Goal: Transaction & Acquisition: Purchase product/service

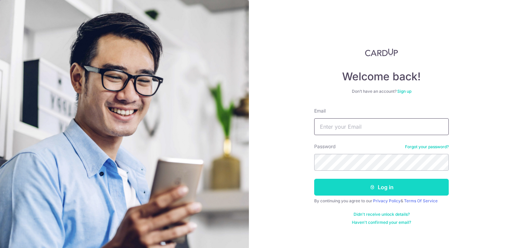
type input "jhei.pte.ltd@gmail.com"
click at [399, 191] on button "Log in" at bounding box center [381, 187] width 135 height 17
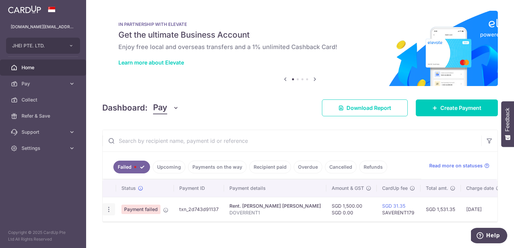
click at [109, 209] on icon "button" at bounding box center [108, 209] width 7 height 7
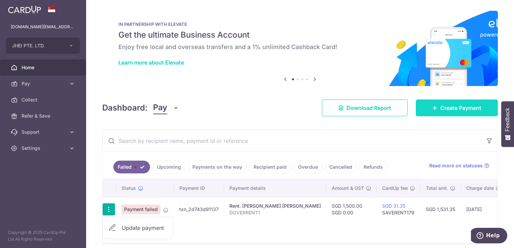
click at [441, 111] on span "Create Payment" at bounding box center [461, 108] width 41 height 8
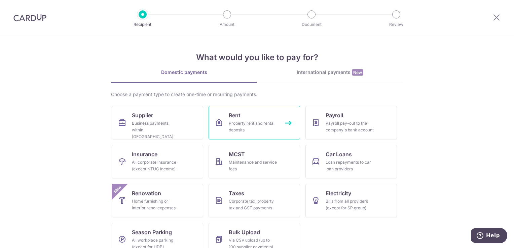
click at [240, 123] on div "Property rent and rental deposits" at bounding box center [253, 126] width 48 height 13
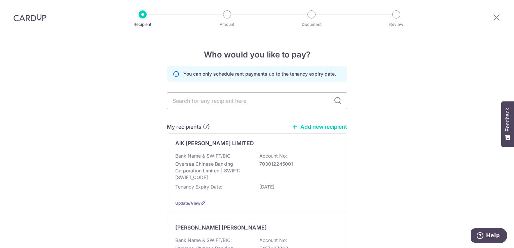
click at [242, 106] on input "text" at bounding box center [257, 101] width 180 height 17
type input "yeo"
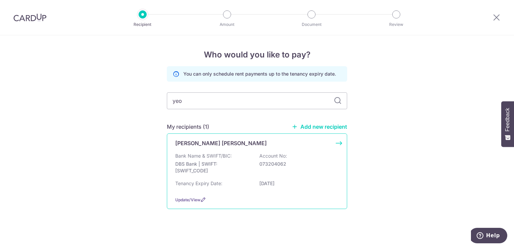
click at [215, 148] on div "Yeo Wai Koon Bank Name & SWIFT/BIC: DBS Bank | SWIFT: DBSSSGSGXXX Account No: 0…" at bounding box center [257, 172] width 180 height 76
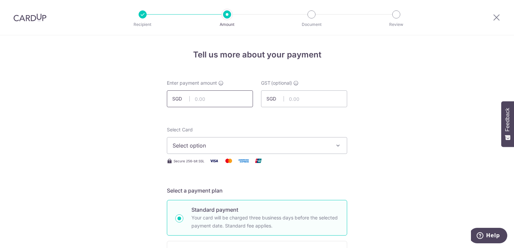
click at [225, 102] on input "text" at bounding box center [210, 99] width 86 height 17
type input "4,400.00"
click at [252, 147] on span "Select option" at bounding box center [251, 146] width 157 height 8
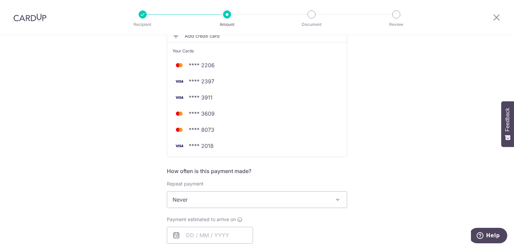
scroll to position [129, 0]
click at [314, 128] on span "**** 8073" at bounding box center [257, 129] width 169 height 8
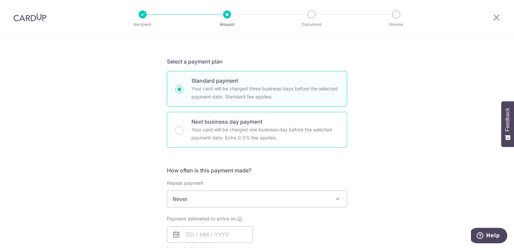
click at [340, 120] on div "Next business day payment Your card will be charged one business day before the…" at bounding box center [257, 130] width 180 height 36
radio input "false"
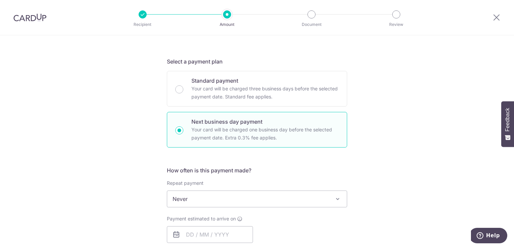
click at [182, 131] on div "Next business day payment Your card will be charged one business day before the…" at bounding box center [257, 130] width 180 height 36
radio input "true"
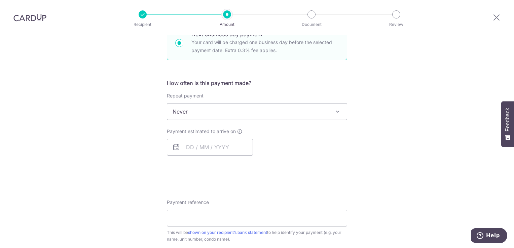
scroll to position [218, 0]
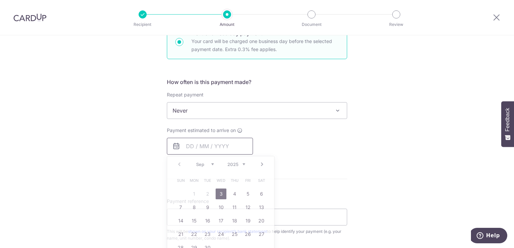
click at [183, 146] on input "text" at bounding box center [210, 146] width 86 height 17
click at [218, 195] on link "3" at bounding box center [221, 194] width 11 height 11
type input "03/09/2025"
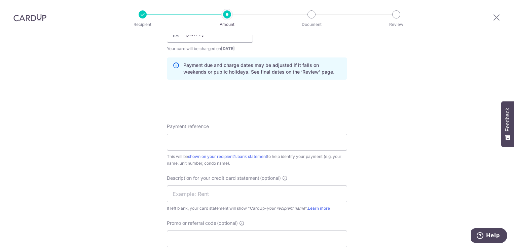
scroll to position [337, 0]
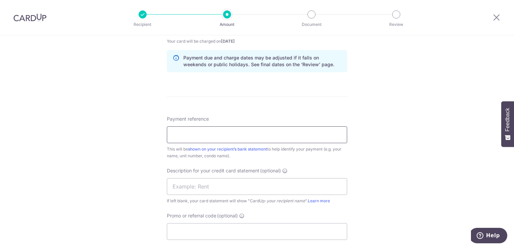
click at [314, 135] on input "Payment reference" at bounding box center [257, 135] width 180 height 17
type input "DOVERRENT1"
type input "SAVERENT179"
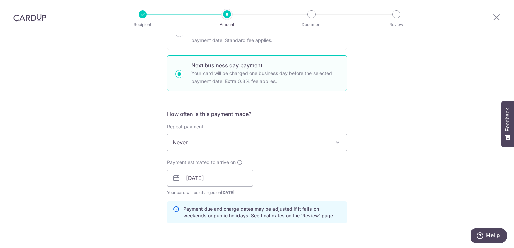
drag, startPoint x: 513, startPoint y: 147, endPoint x: 515, endPoint y: 165, distance: 18.3
click at [514, 165] on html "Recipient Amount Document Review Tell us more about your payment Enter payment …" at bounding box center [257, 124] width 514 height 248
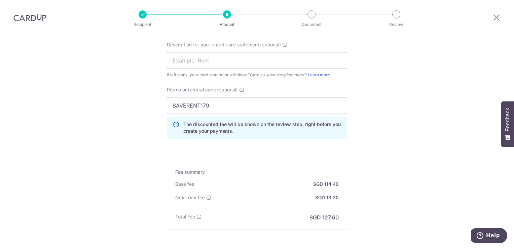
scroll to position [482, 0]
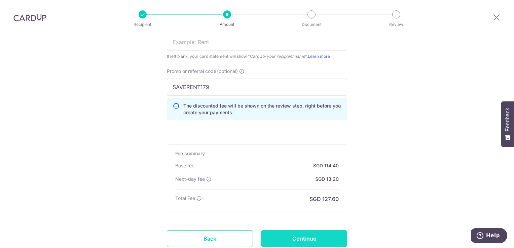
click at [325, 236] on input "Continue" at bounding box center [304, 239] width 86 height 17
type input "Create Schedule"
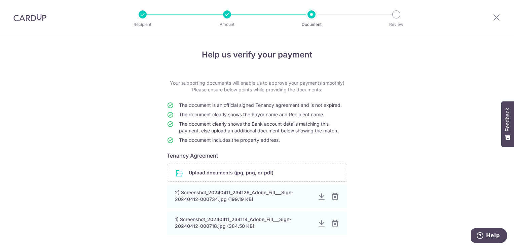
scroll to position [58, 0]
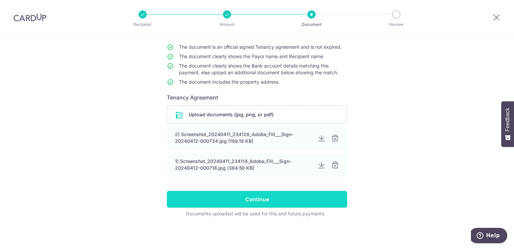
click at [314, 202] on input "Continue" at bounding box center [257, 199] width 180 height 17
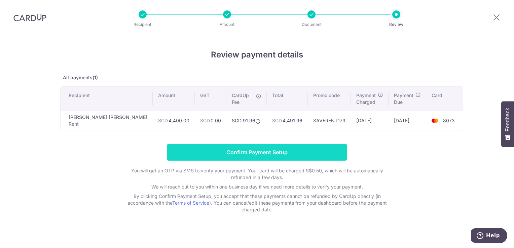
click at [307, 150] on input "Confirm Payment Setup" at bounding box center [257, 152] width 180 height 17
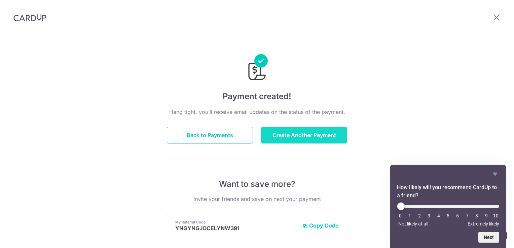
click at [297, 135] on button "Create Another Payment" at bounding box center [304, 135] width 86 height 17
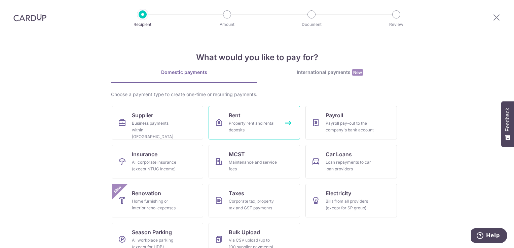
click at [265, 124] on div "Property rent and rental deposits" at bounding box center [253, 126] width 48 height 13
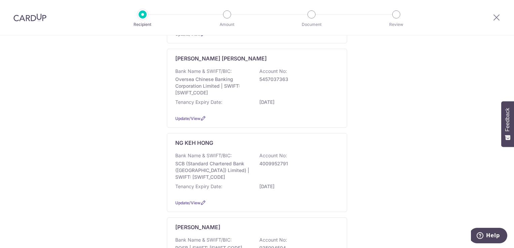
scroll to position [182, 0]
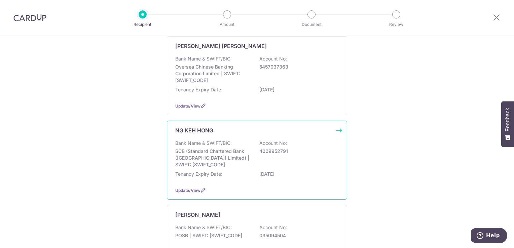
click at [236, 146] on div "Bank Name & SWIFT/BIC: SCB (Standard Chartered Bank (Singapore) Limited) | SWIF…" at bounding box center [257, 154] width 164 height 28
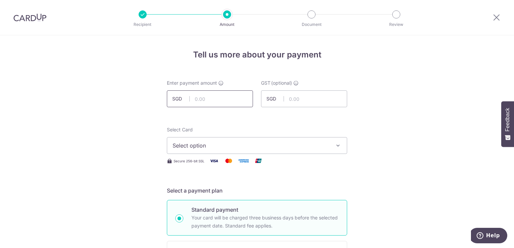
click at [230, 98] on input "text" at bounding box center [210, 99] width 86 height 17
type input "5"
type input "4699"
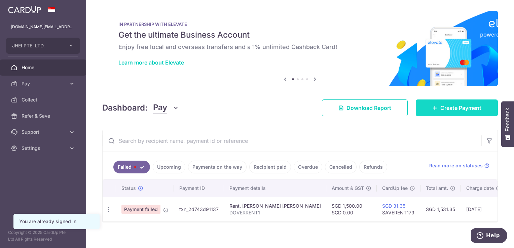
click at [457, 108] on span "Create Payment" at bounding box center [461, 108] width 41 height 8
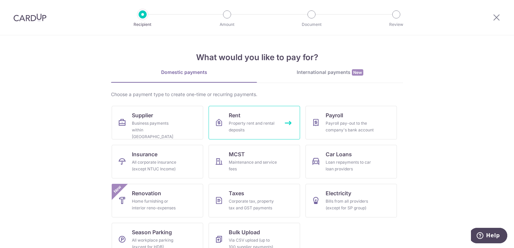
click at [256, 124] on div "Property rent and rental deposits" at bounding box center [253, 126] width 48 height 13
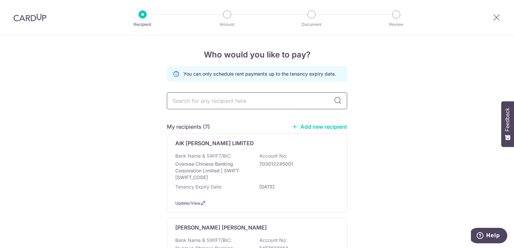
click at [231, 101] on input "text" at bounding box center [257, 101] width 180 height 17
type input "colin"
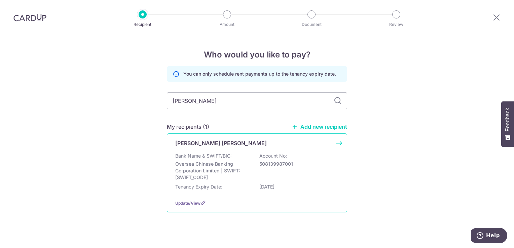
click at [203, 149] on div "YAU KIRK LIN COLIN Bank Name & SWIFT/BIC: Oversea Chinese Banking Corporation L…" at bounding box center [257, 173] width 180 height 79
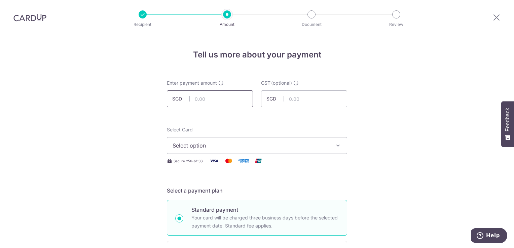
click at [227, 103] on input "text" at bounding box center [210, 99] width 86 height 17
type input "4,688.00"
click at [235, 145] on span "Select option" at bounding box center [251, 146] width 157 height 8
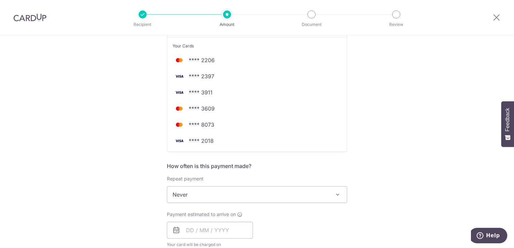
scroll to position [138, 0]
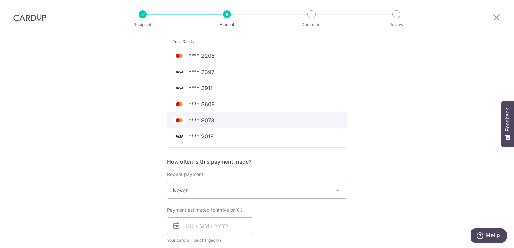
click at [323, 119] on span "**** 8073" at bounding box center [257, 121] width 169 height 8
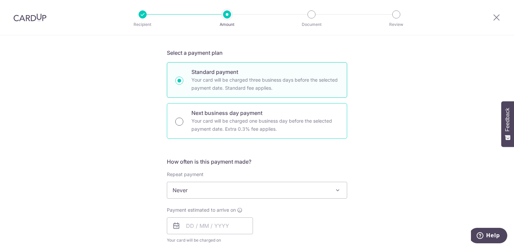
click at [179, 122] on input "Next business day payment Your card will be charged one business day before the…" at bounding box center [179, 122] width 8 height 8
radio input "true"
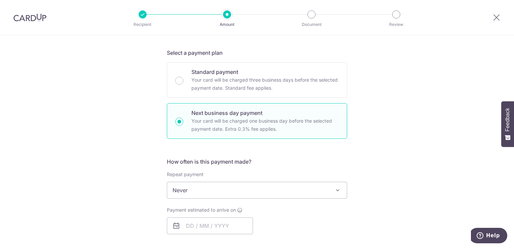
click at [175, 226] on icon at bounding box center [176, 226] width 8 height 8
click at [185, 226] on input "text" at bounding box center [210, 226] width 86 height 17
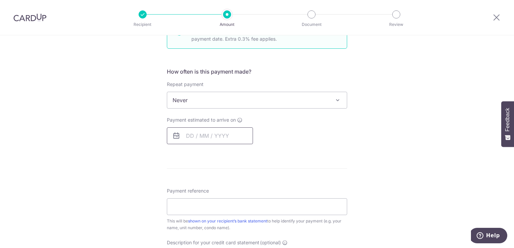
scroll to position [260, 0]
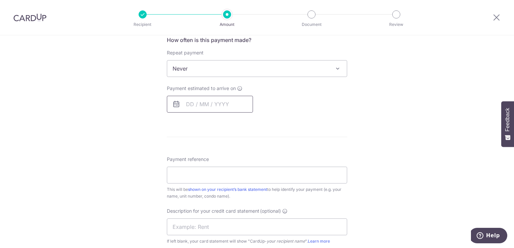
click at [187, 103] on input "text" at bounding box center [210, 104] width 86 height 17
click at [172, 105] on icon at bounding box center [176, 104] width 8 height 8
click at [190, 102] on input "text" at bounding box center [210, 104] width 86 height 17
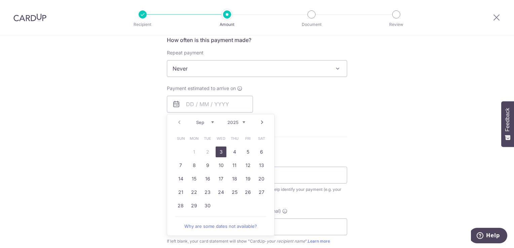
click at [220, 152] on link "3" at bounding box center [221, 152] width 11 height 11
type input "03/09/2025"
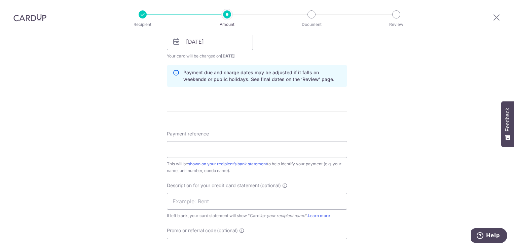
scroll to position [326, 0]
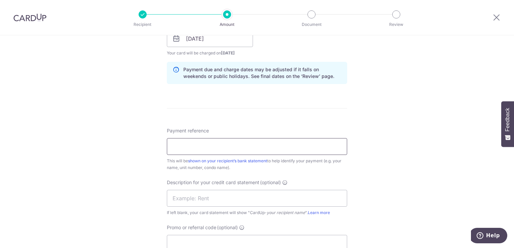
click at [325, 152] on input "Payment reference" at bounding box center [257, 146] width 180 height 17
type input "burlington1308rent"
click at [228, 199] on input "text" at bounding box center [257, 198] width 180 height 17
type input "BURLINGTON1308"
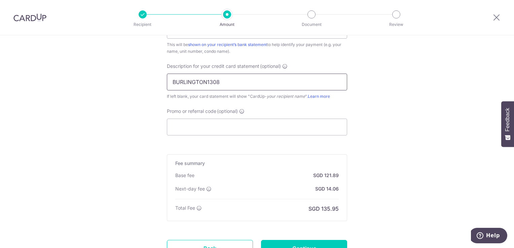
scroll to position [449, 0]
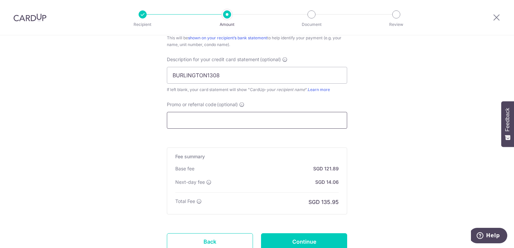
click at [319, 121] on input "Promo or referral code (optional)" at bounding box center [257, 120] width 180 height 17
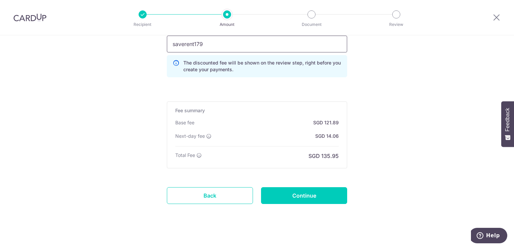
scroll to position [530, 0]
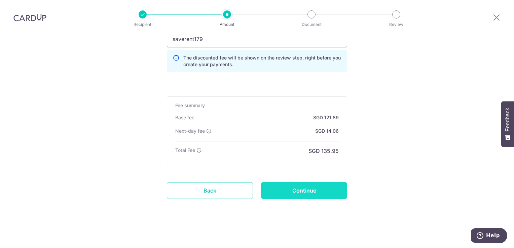
type input "saverent179"
click at [341, 189] on input "Continue" at bounding box center [304, 190] width 86 height 17
type input "Create Schedule"
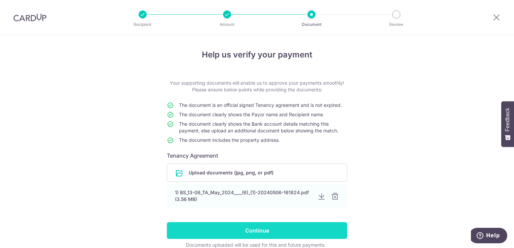
click at [280, 231] on input "Continue" at bounding box center [257, 231] width 180 height 17
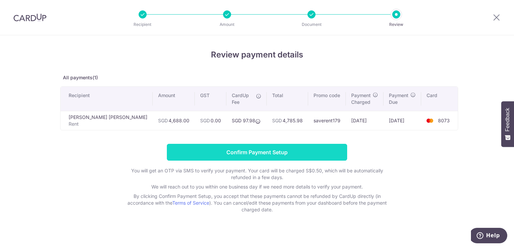
click at [252, 148] on input "Confirm Payment Setup" at bounding box center [257, 152] width 180 height 17
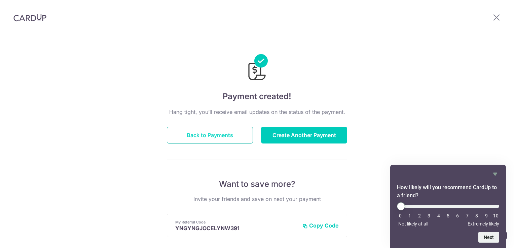
click at [228, 133] on button "Back to Payments" at bounding box center [210, 135] width 86 height 17
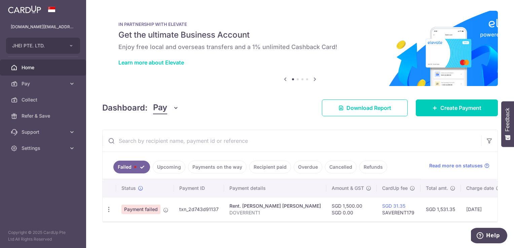
click at [176, 165] on link "Upcoming" at bounding box center [169, 167] width 33 height 13
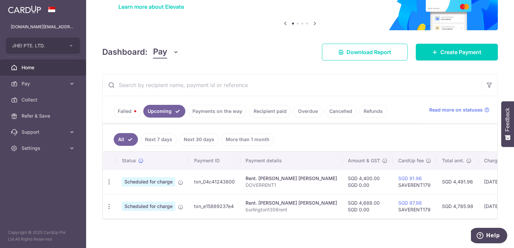
scroll to position [61, 0]
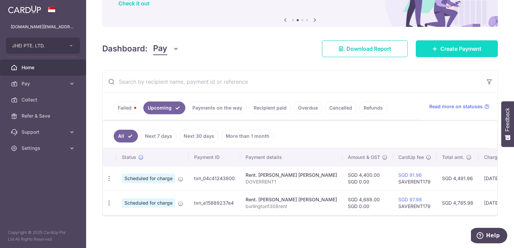
click at [448, 49] on span "Create Payment" at bounding box center [461, 49] width 41 height 8
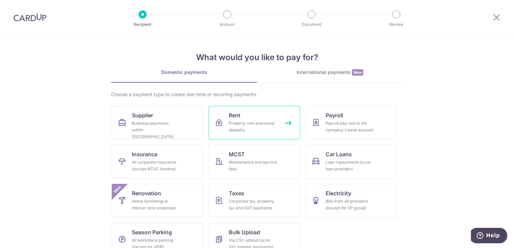
click at [254, 122] on div "Property rent and rental deposits" at bounding box center [253, 126] width 48 height 13
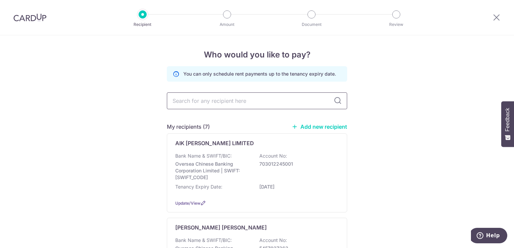
click at [257, 100] on input "text" at bounding box center [257, 101] width 180 height 17
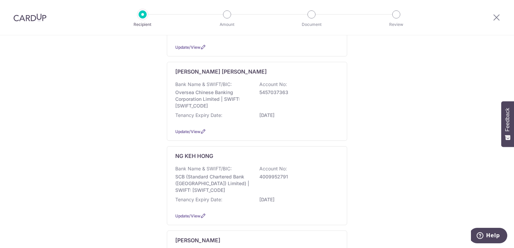
scroll to position [167, 0]
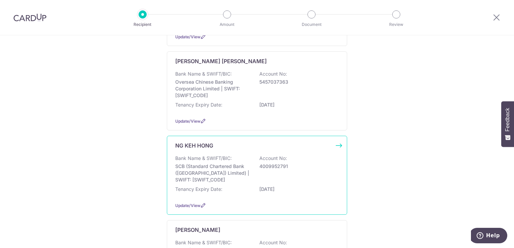
click at [230, 162] on div "Bank Name & SWIFT/BIC: SCB (Standard Chartered Bank (Singapore) Limited) | SWIF…" at bounding box center [257, 169] width 164 height 28
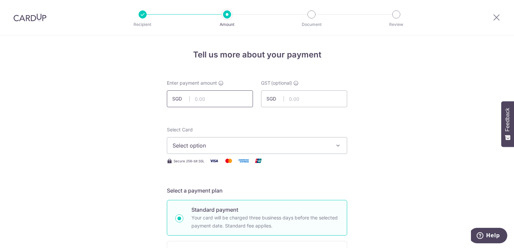
click at [225, 102] on input "text" at bounding box center [210, 99] width 86 height 17
type input "4,300.00"
click at [245, 142] on span "Select option" at bounding box center [251, 146] width 157 height 8
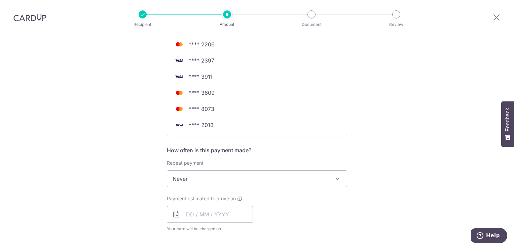
scroll to position [153, 0]
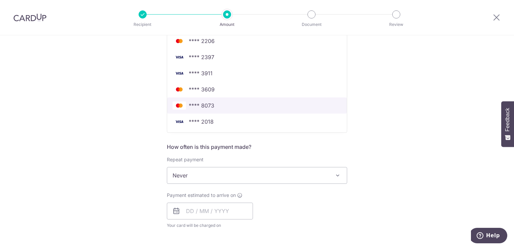
click at [303, 102] on span "**** 8073" at bounding box center [257, 106] width 169 height 8
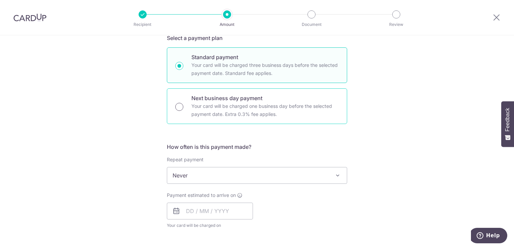
click at [179, 104] on input "Next business day payment Your card will be charged one business day before the…" at bounding box center [179, 107] width 8 height 8
radio input "true"
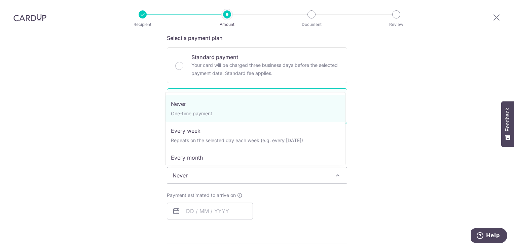
click at [191, 178] on span "Never" at bounding box center [257, 176] width 180 height 16
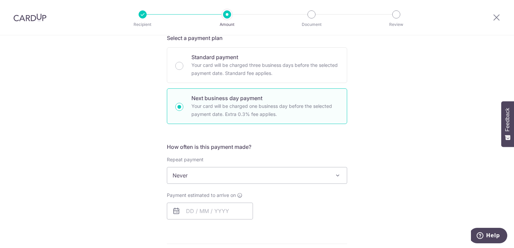
click at [189, 177] on span "Never" at bounding box center [257, 176] width 180 height 16
click at [184, 212] on input "text" at bounding box center [210, 211] width 86 height 17
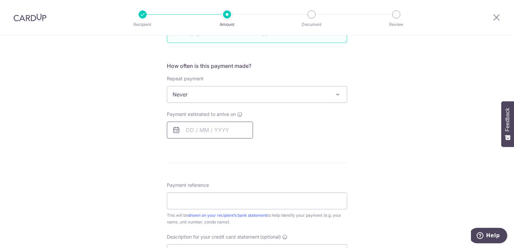
scroll to position [256, 0]
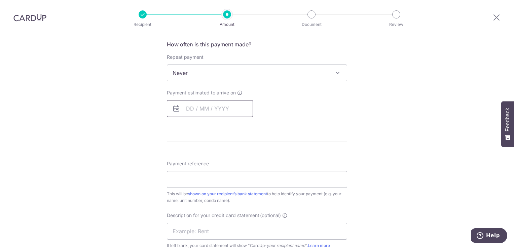
click at [189, 108] on input "text" at bounding box center [210, 108] width 86 height 17
click at [176, 108] on icon at bounding box center [176, 109] width 8 height 8
click at [188, 107] on input "text" at bounding box center [210, 108] width 86 height 17
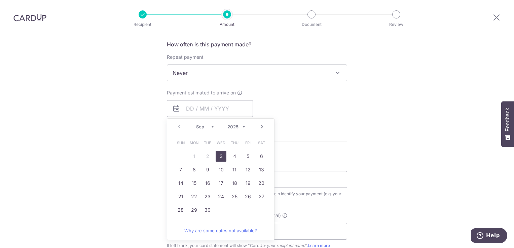
click at [218, 157] on link "3" at bounding box center [221, 156] width 11 height 11
type input "03/09/2025"
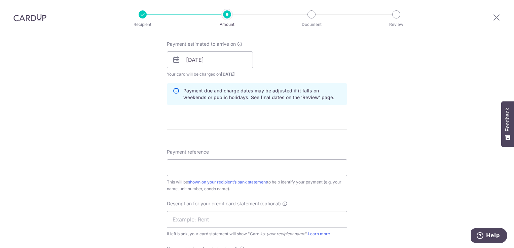
scroll to position [305, 0]
click at [312, 166] on input "Payment reference" at bounding box center [257, 167] width 180 height 17
click at [250, 165] on input "burlington1001" at bounding box center [257, 167] width 180 height 17
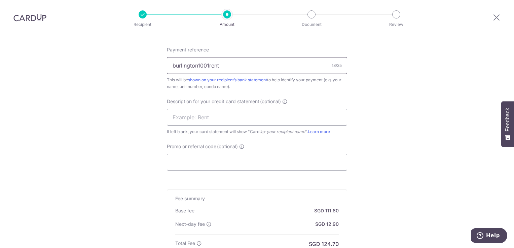
scroll to position [410, 0]
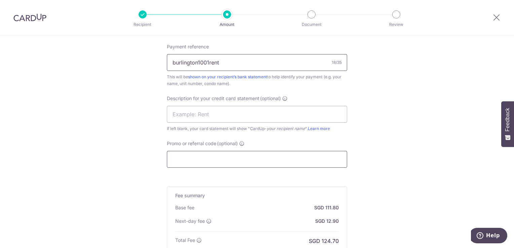
type input "burlington1001rent"
click at [226, 153] on input "Promo or referral code (optional)" at bounding box center [257, 159] width 180 height 17
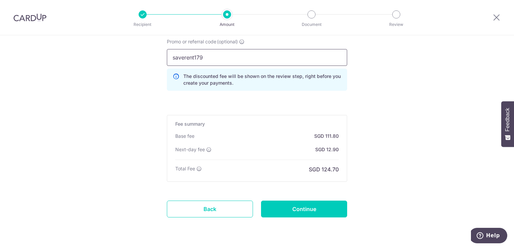
scroll to position [530, 0]
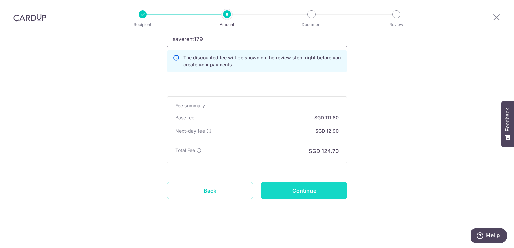
type input "saverent179"
click at [313, 194] on input "Continue" at bounding box center [304, 190] width 86 height 17
type input "Create Schedule"
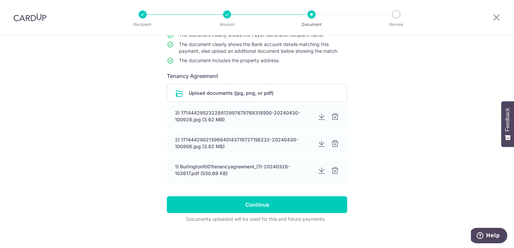
scroll to position [81, 0]
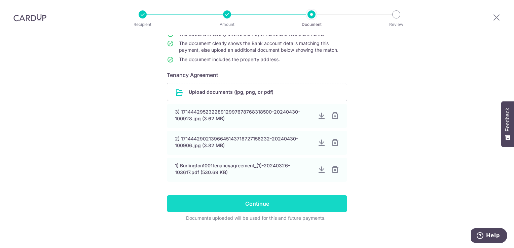
click at [307, 210] on input "Continue" at bounding box center [257, 204] width 180 height 17
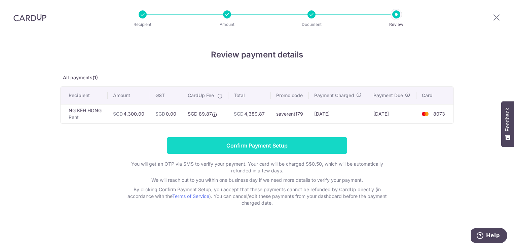
click at [318, 144] on input "Confirm Payment Setup" at bounding box center [257, 145] width 180 height 17
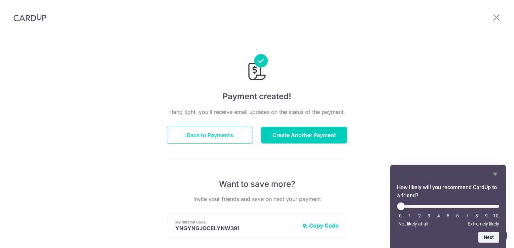
click at [246, 137] on button "Back to Payments" at bounding box center [210, 135] width 86 height 17
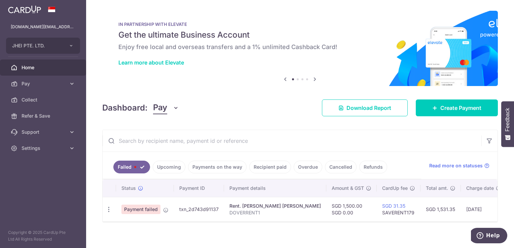
click at [170, 167] on link "Upcoming" at bounding box center [169, 167] width 33 height 13
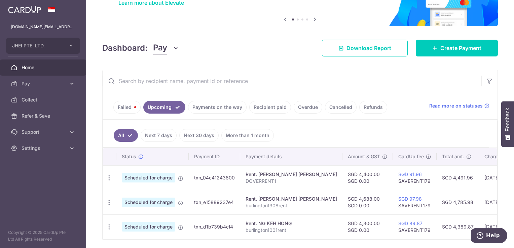
scroll to position [86, 0]
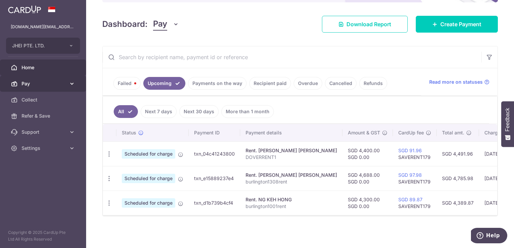
click at [68, 82] on link "Pay" at bounding box center [43, 84] width 86 height 16
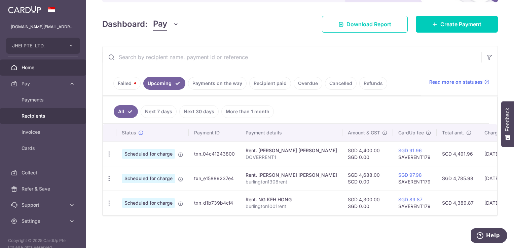
click at [43, 115] on span "Recipients" at bounding box center [44, 116] width 44 height 7
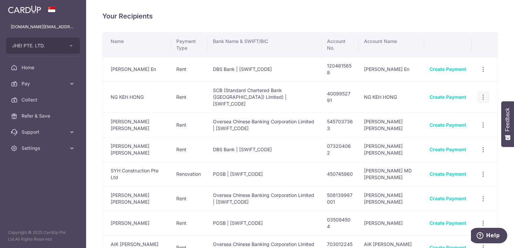
click at [480, 73] on icon "button" at bounding box center [483, 69] width 7 height 7
click at [459, 113] on span "View/Edit" at bounding box center [461, 116] width 46 height 8
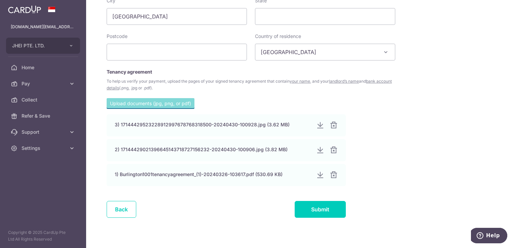
scroll to position [387, 0]
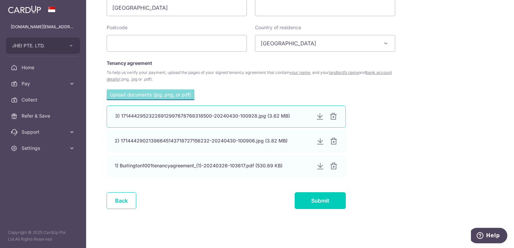
click at [249, 116] on div "3) 17144429523228912997678768318500-20240430-100928.jpg (3.62 MB)" at bounding box center [213, 116] width 196 height 7
click at [319, 119] on div at bounding box center [320, 117] width 8 height 8
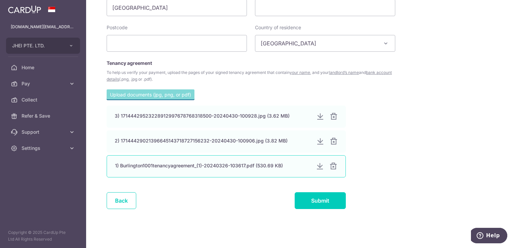
click at [320, 166] on div at bounding box center [320, 167] width 8 height 8
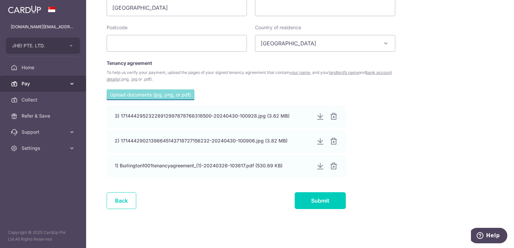
click at [68, 81] on link "Pay" at bounding box center [43, 84] width 86 height 16
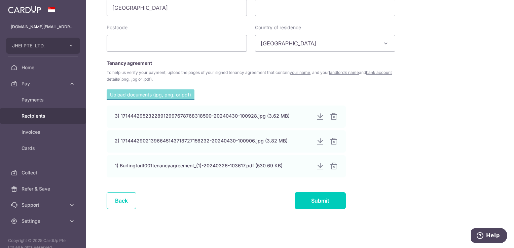
click at [55, 118] on span "Recipients" at bounding box center [44, 116] width 44 height 7
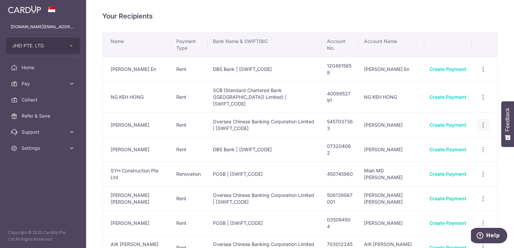
click at [481, 73] on icon "button" at bounding box center [483, 69] width 7 height 7
click at [466, 140] on span "View/Edit" at bounding box center [461, 144] width 46 height 8
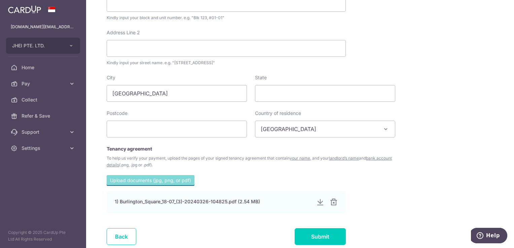
scroll to position [337, 0]
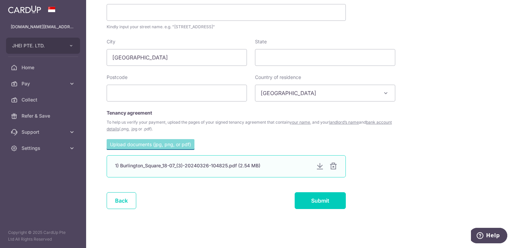
click at [318, 167] on div at bounding box center [320, 167] width 8 height 8
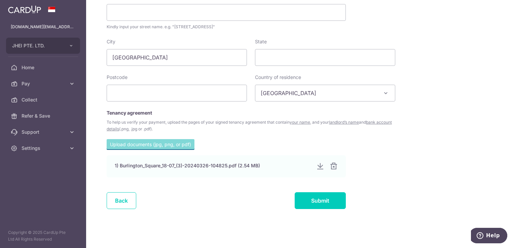
click at [43, 68] on span "Home" at bounding box center [44, 67] width 44 height 7
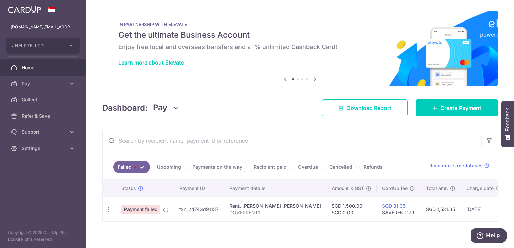
click at [164, 167] on link "Upcoming" at bounding box center [169, 167] width 33 height 13
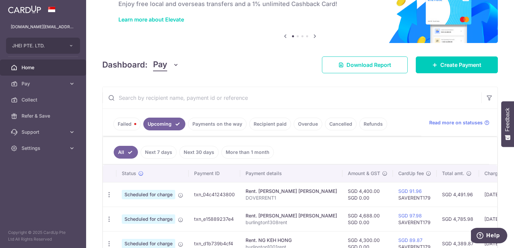
scroll to position [69, 0]
